Goal: Task Accomplishment & Management: Use online tool/utility

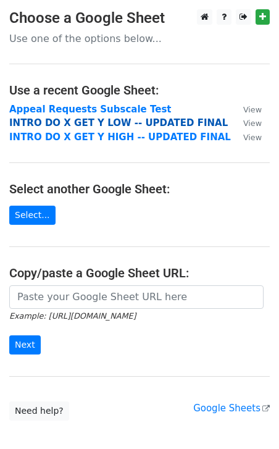
click at [150, 126] on strong "INTRO DO X GET Y LOW -- UPDATED FINAL" at bounding box center [118, 122] width 219 height 11
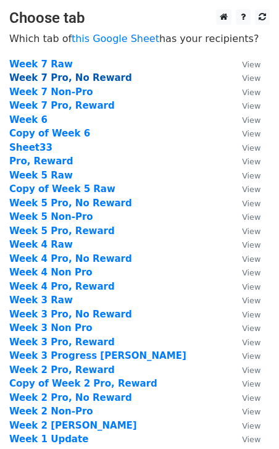
click at [62, 75] on strong "Week 7 Pro, No Reward" at bounding box center [70, 77] width 123 height 11
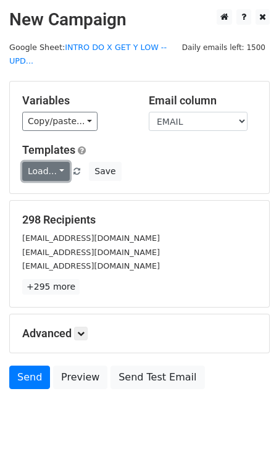
click at [59, 169] on link "Load..." at bounding box center [46, 171] width 48 height 19
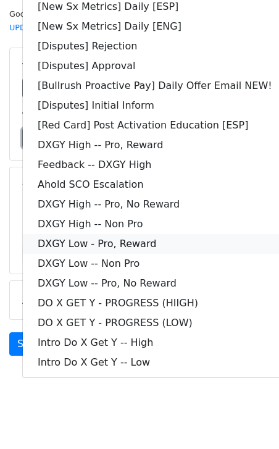
scroll to position [44, 0]
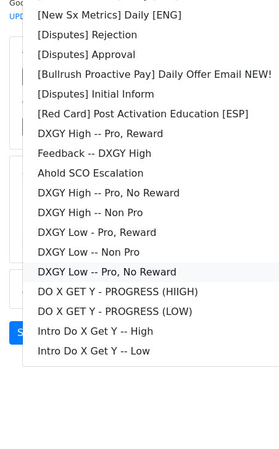
click at [162, 266] on link "DXGY Low -- Pro, No Reward" at bounding box center [155, 273] width 265 height 20
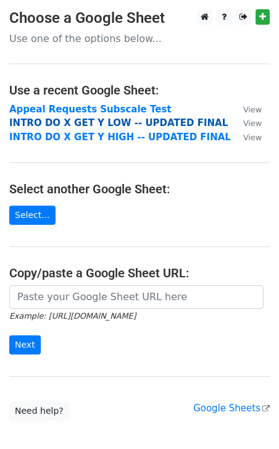
click at [98, 125] on strong "INTRO DO X GET Y LOW -- UPDATED FINAL" at bounding box center [118, 122] width 219 height 11
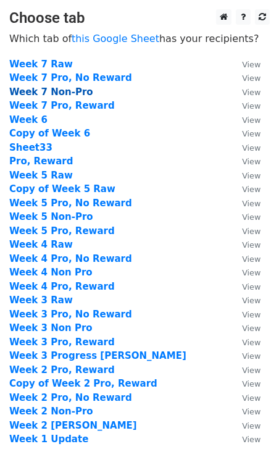
click at [56, 94] on strong "Week 7 Non-Pro" at bounding box center [51, 92] width 84 height 11
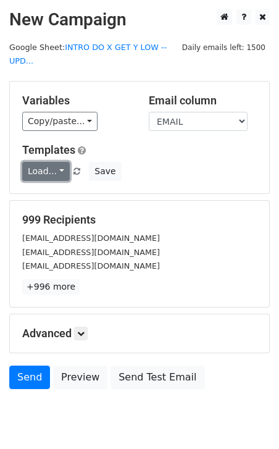
click at [62, 169] on link "Load..." at bounding box center [46, 171] width 48 height 19
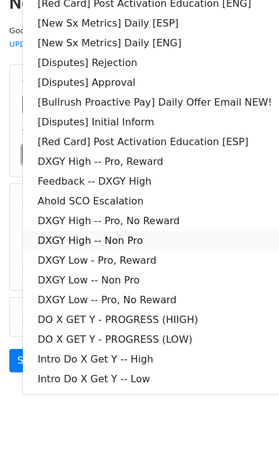
scroll to position [23, 0]
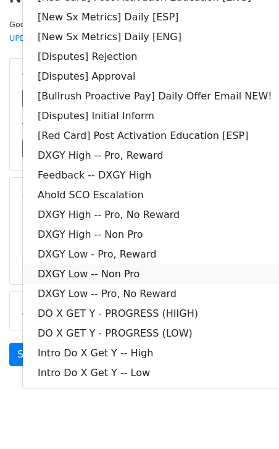
click at [112, 272] on link "DXGY Low -- Non Pro" at bounding box center [155, 275] width 265 height 20
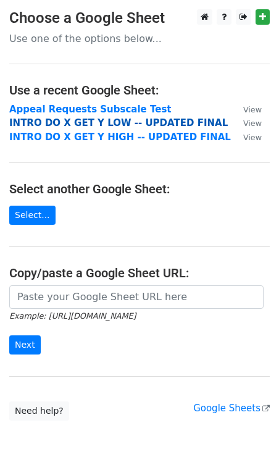
click at [83, 120] on strong "INTRO DO X GET Y LOW -- UPDATED FINAL" at bounding box center [118, 122] width 219 height 11
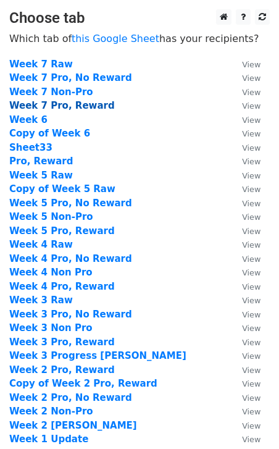
click at [78, 105] on strong "Week 7 Pro, Reward" at bounding box center [62, 105] width 106 height 11
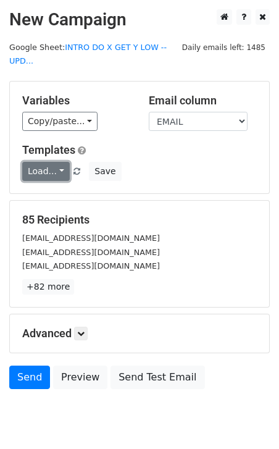
click at [57, 167] on link "Load..." at bounding box center [46, 171] width 48 height 19
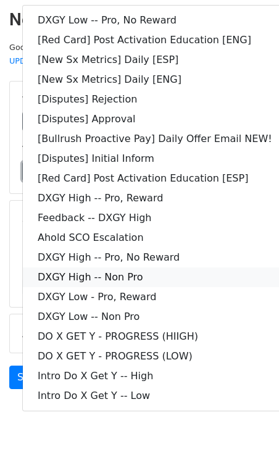
scroll to position [44, 0]
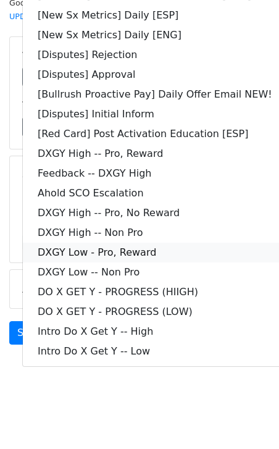
click at [137, 255] on link "DXGY Low - Pro, Reward" at bounding box center [155, 253] width 265 height 20
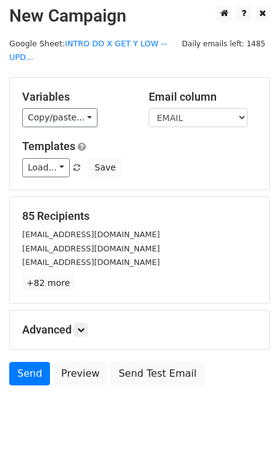
scroll to position [0, 0]
